Goal: Transaction & Acquisition: Book appointment/travel/reservation

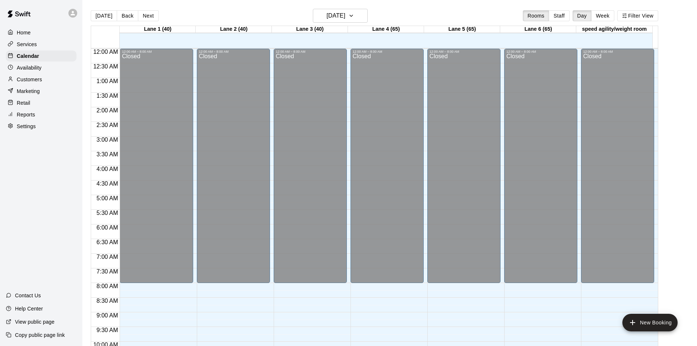
scroll to position [361, 0]
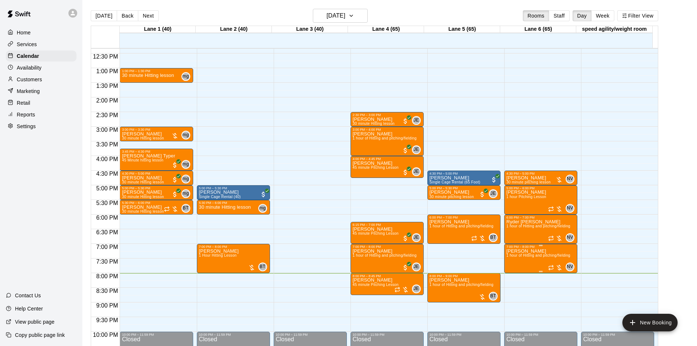
click at [555, 255] on span "1 hour of Hitting and pitching/fielding" at bounding box center [538, 255] width 64 height 4
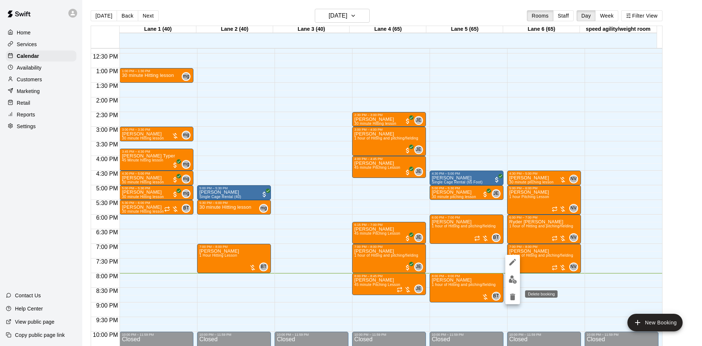
click at [511, 295] on icon "delete" at bounding box center [512, 296] width 5 height 7
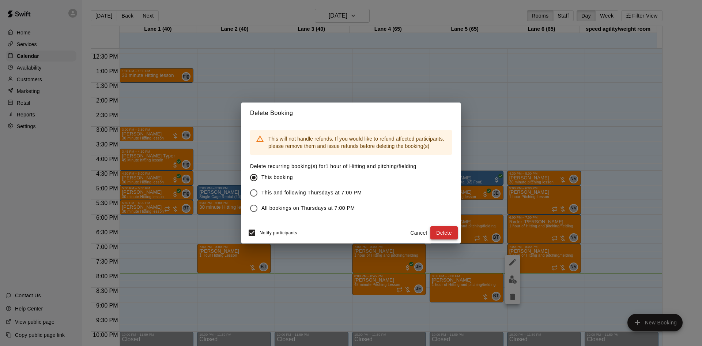
click at [442, 229] on button "Delete" at bounding box center [444, 233] width 27 height 14
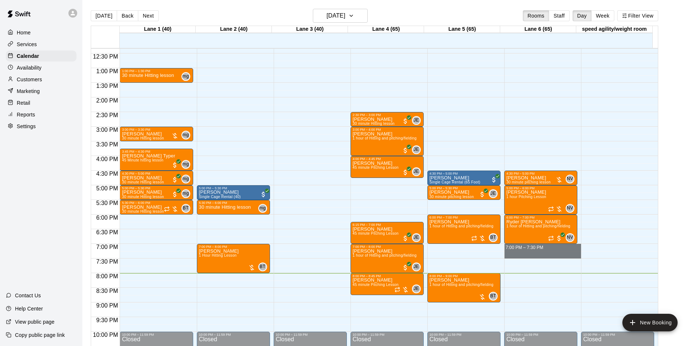
drag, startPoint x: 536, startPoint y: 246, endPoint x: 539, endPoint y: 258, distance: 12.1
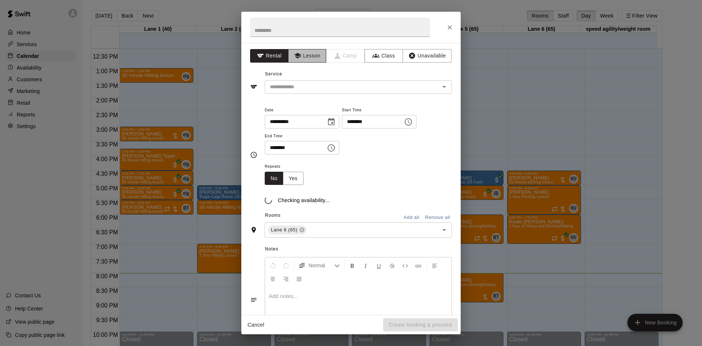
click at [315, 56] on button "Lesson" at bounding box center [307, 56] width 38 height 14
click at [323, 83] on input "text" at bounding box center [347, 86] width 161 height 9
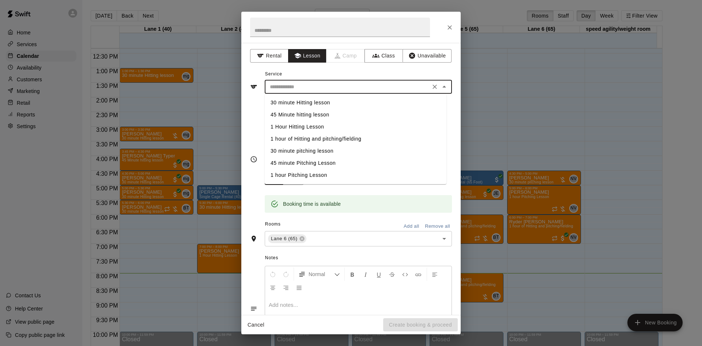
click at [310, 103] on li "30 minute Hitting lesson" at bounding box center [356, 103] width 182 height 12
type input "**********"
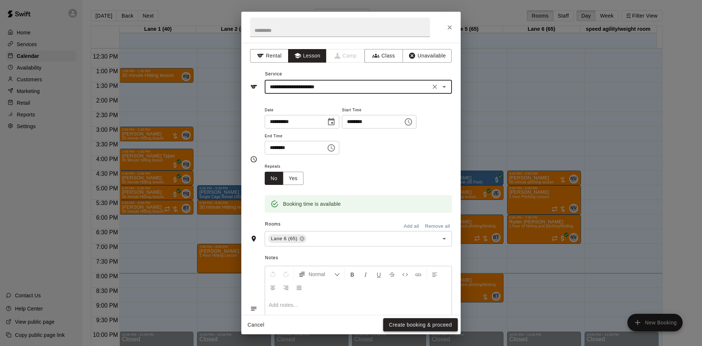
click at [425, 325] on button "Create booking & proceed" at bounding box center [420, 325] width 75 height 14
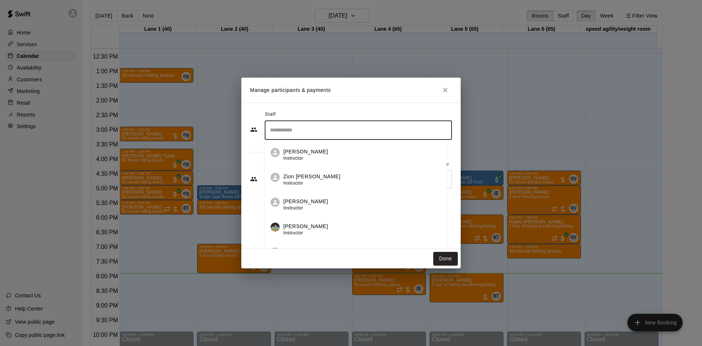
click at [308, 135] on input "Search staff" at bounding box center [358, 130] width 181 height 13
click at [316, 150] on div "[PERSON_NAME] Instructor" at bounding box center [365, 155] width 163 height 14
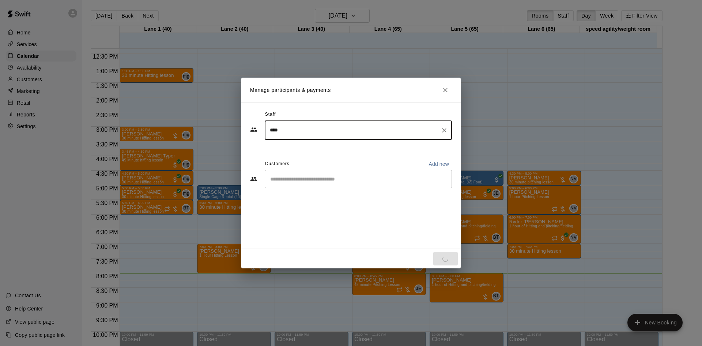
type input "****"
click at [315, 177] on input "Start typing to search customers..." at bounding box center [358, 178] width 181 height 7
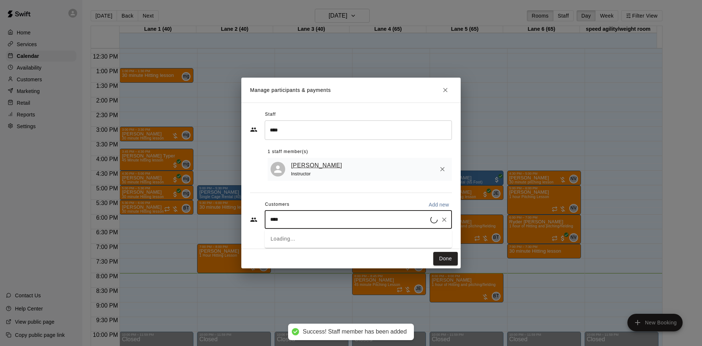
type input "*****"
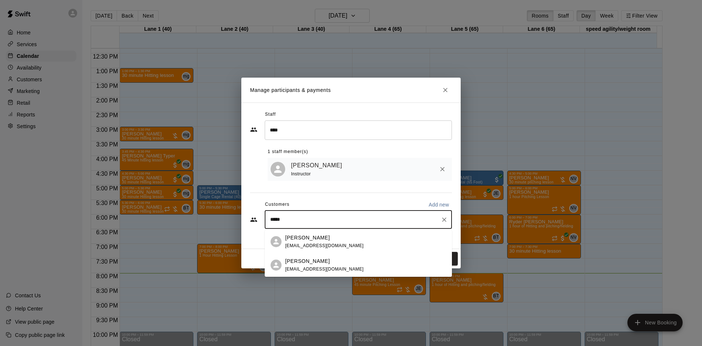
click at [310, 266] on span "[EMAIL_ADDRESS][DOMAIN_NAME]" at bounding box center [324, 268] width 79 height 5
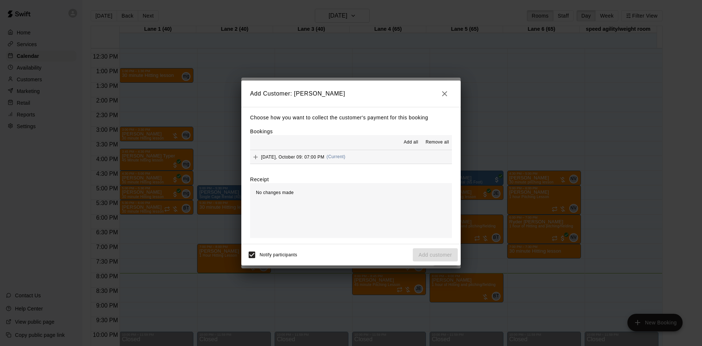
click at [371, 157] on button "[DATE], October 09: 07:00 PM (Current)" at bounding box center [351, 157] width 202 height 14
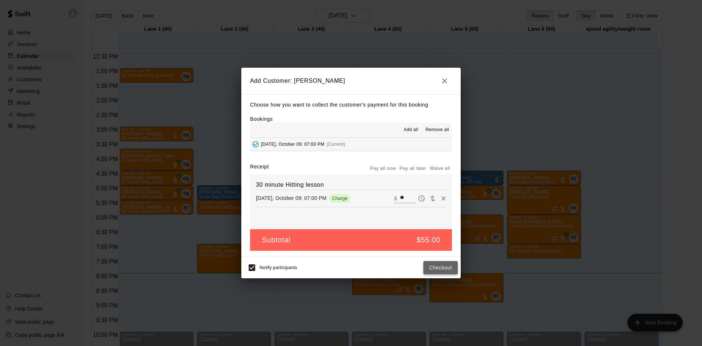
click at [443, 270] on button "Checkout" at bounding box center [441, 268] width 34 height 14
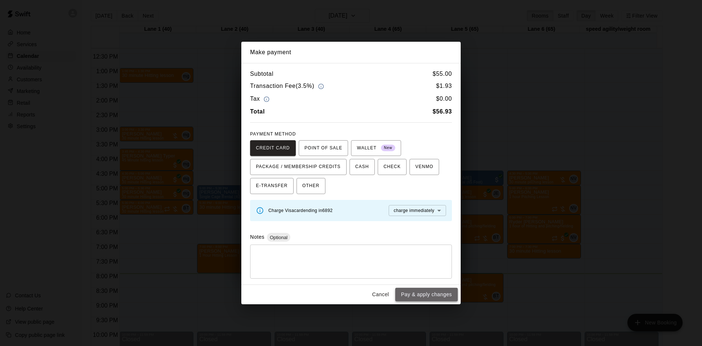
click at [425, 293] on button "Pay & apply changes" at bounding box center [426, 295] width 63 height 14
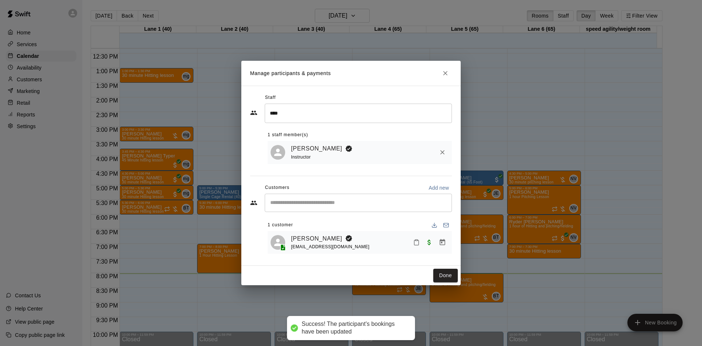
click at [461, 273] on div "Manage participants & payments Staff **** ​ 1 staff member(s) [PERSON_NAME] Ins…" at bounding box center [351, 173] width 702 height 346
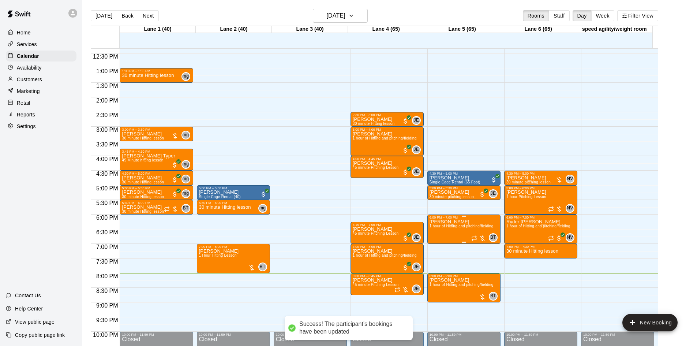
click at [481, 239] on div at bounding box center [478, 238] width 15 height 7
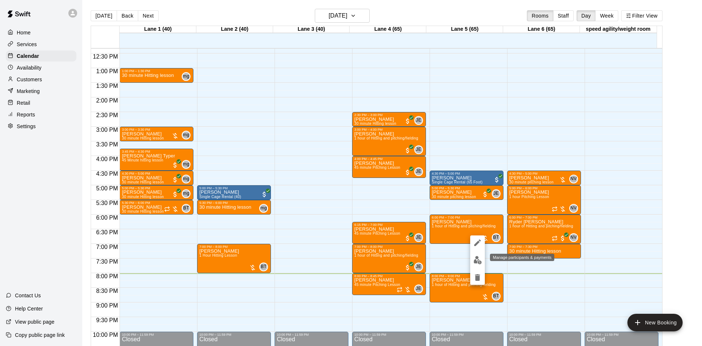
click at [477, 262] on img "edit" at bounding box center [478, 260] width 8 height 8
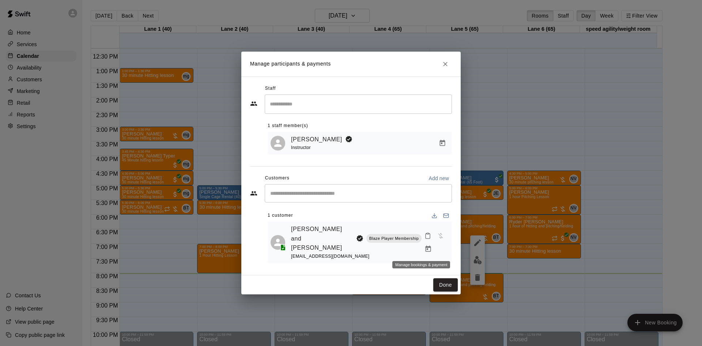
click at [426, 252] on icon "Manage bookings & payment" at bounding box center [428, 248] width 5 height 6
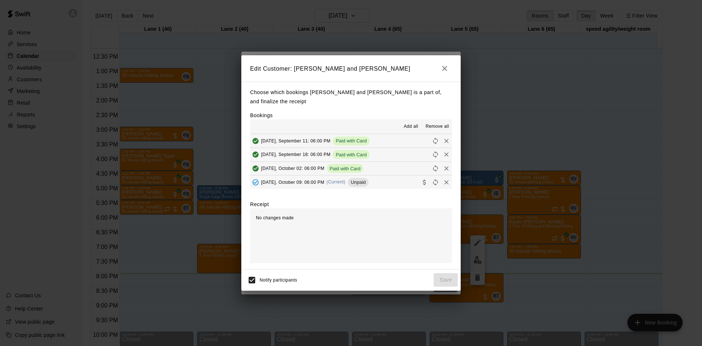
click at [387, 181] on button "[DATE], October 09: 06:00 PM (Current) Unpaid" at bounding box center [351, 182] width 202 height 14
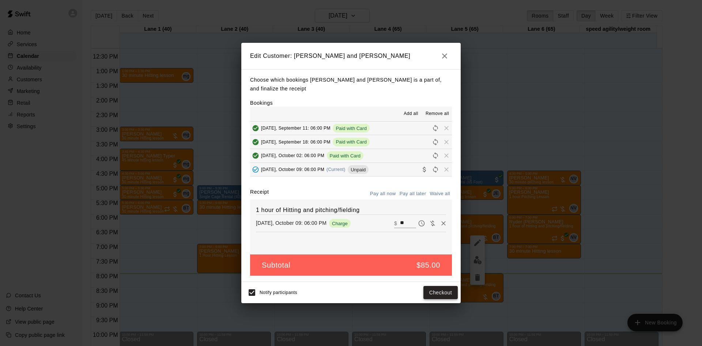
click at [439, 290] on button "Checkout" at bounding box center [441, 293] width 34 height 14
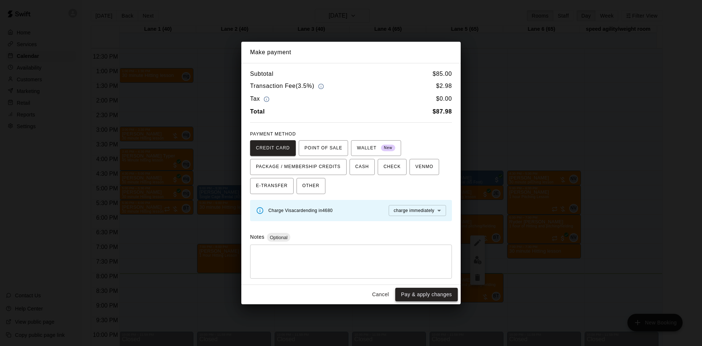
click at [432, 293] on button "Pay & apply changes" at bounding box center [426, 295] width 63 height 14
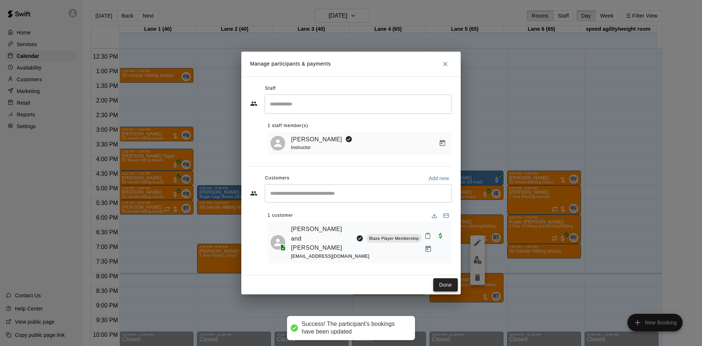
click at [442, 280] on button "Done" at bounding box center [446, 285] width 25 height 14
